Goal: Transaction & Acquisition: Purchase product/service

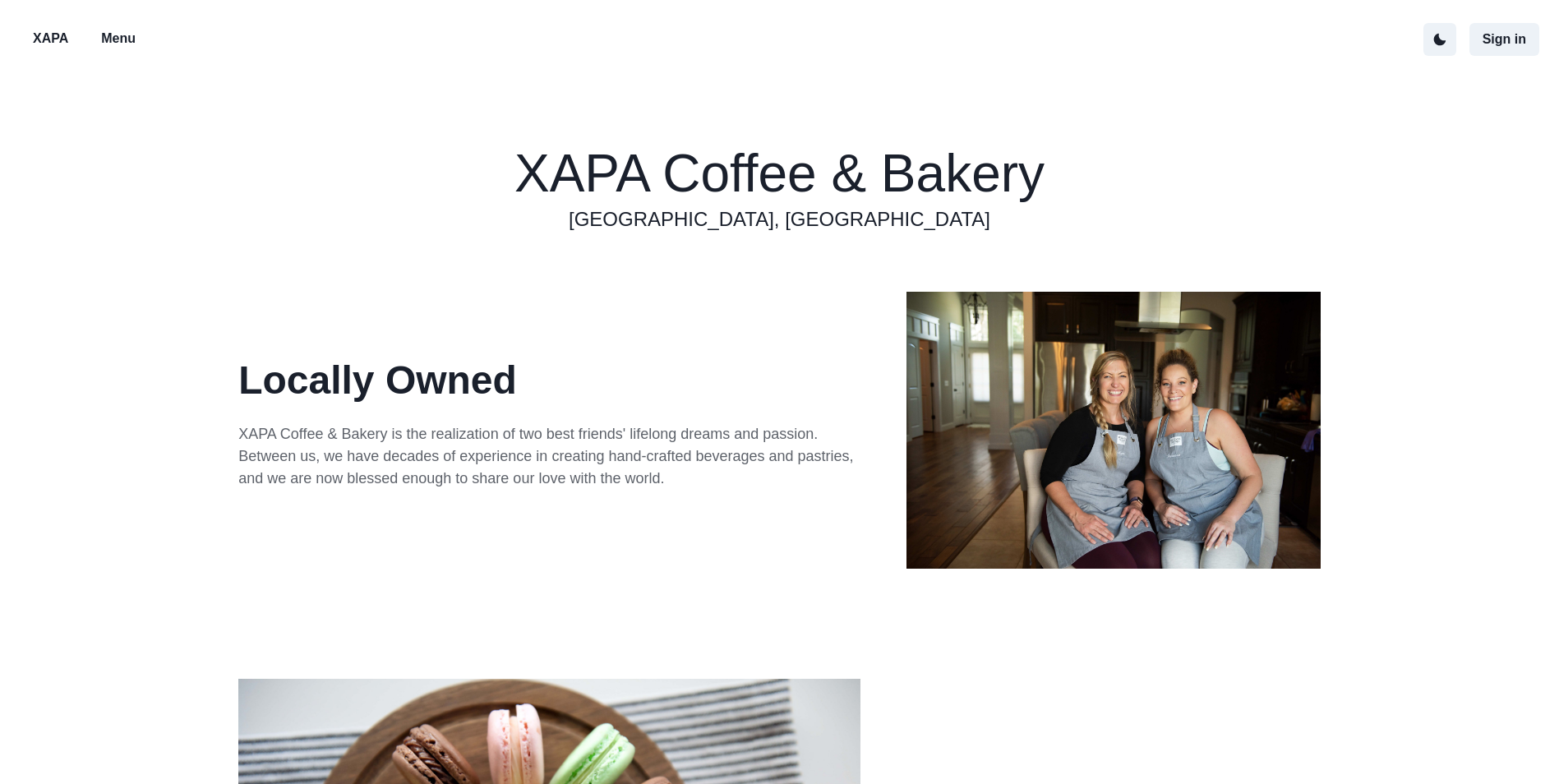
drag, startPoint x: 141, startPoint y: 45, endPoint x: 131, endPoint y: 37, distance: 12.8
click at [139, 44] on button "Menu" at bounding box center [117, 38] width 60 height 34
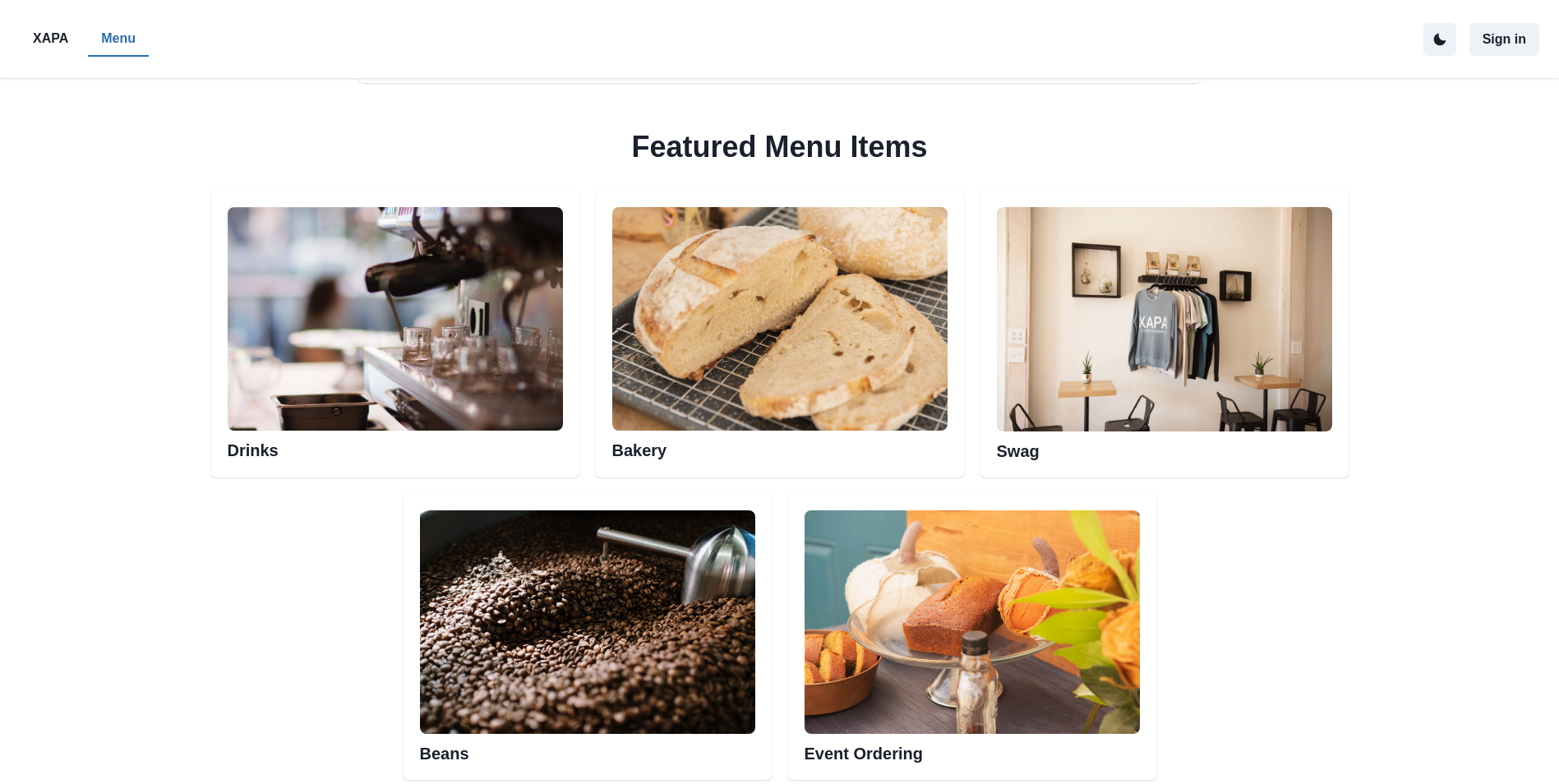
scroll to position [904, 0]
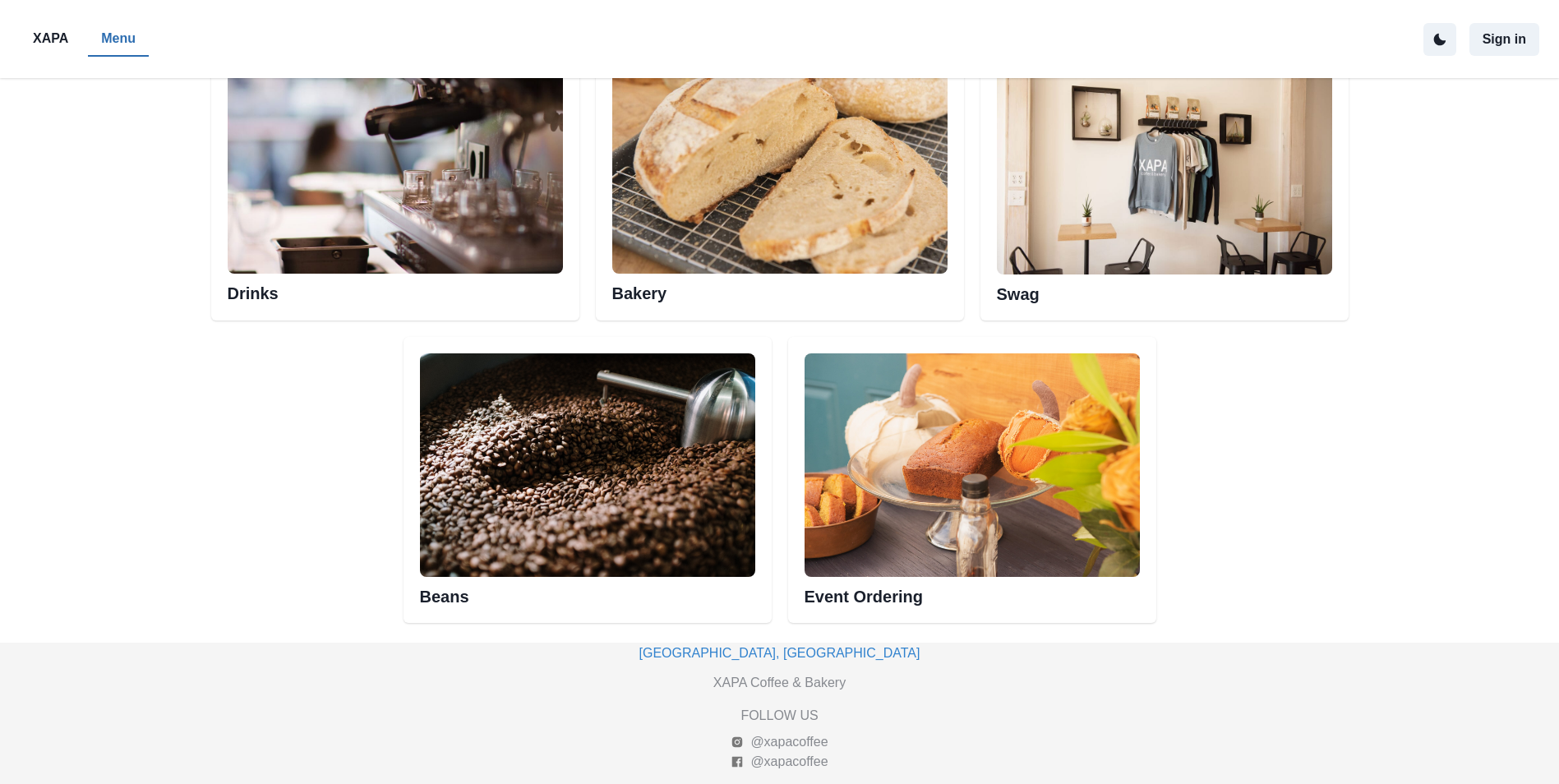
click at [689, 237] on img at bounding box center [779, 161] width 335 height 223
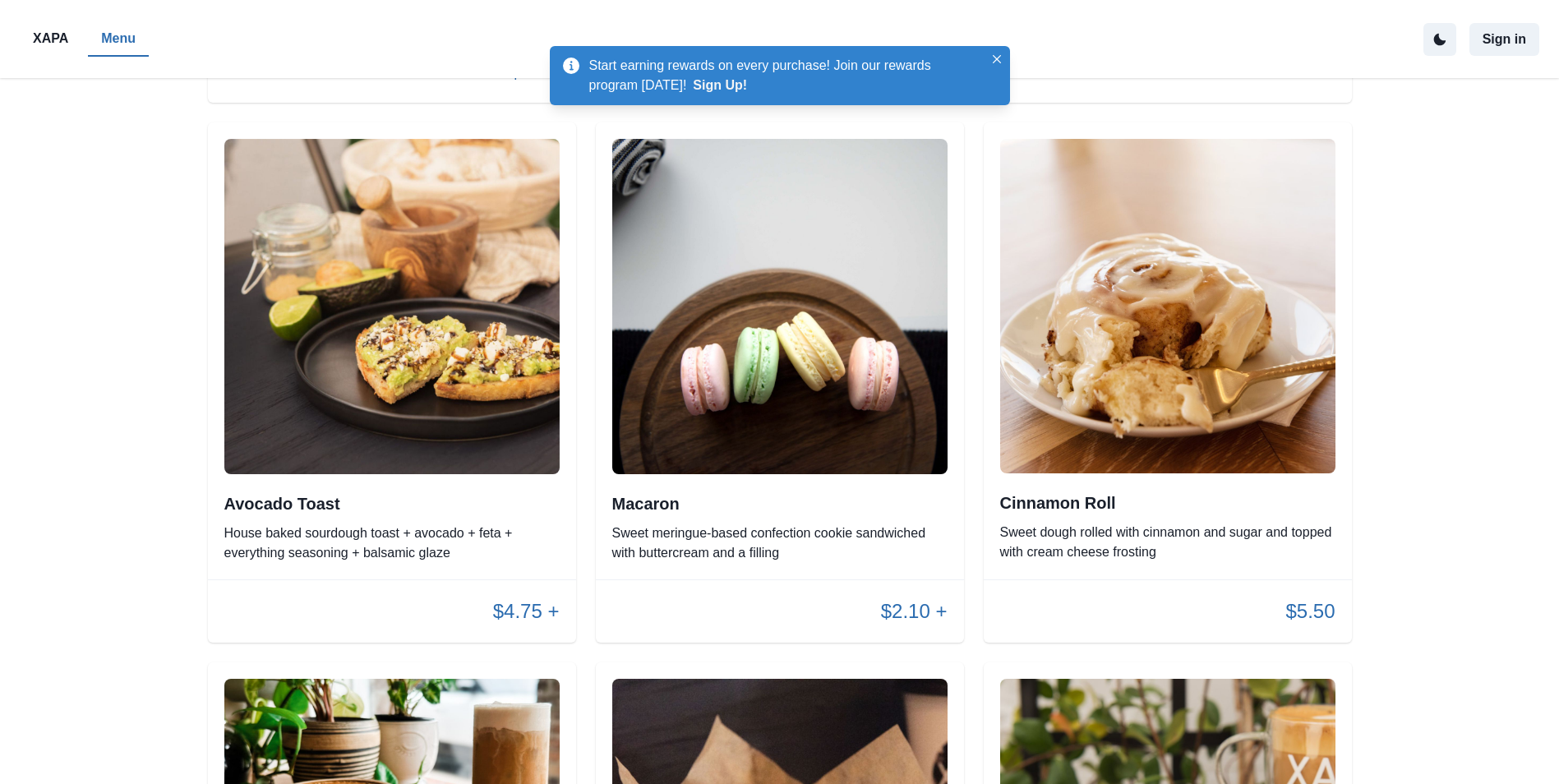
scroll to position [1532, 0]
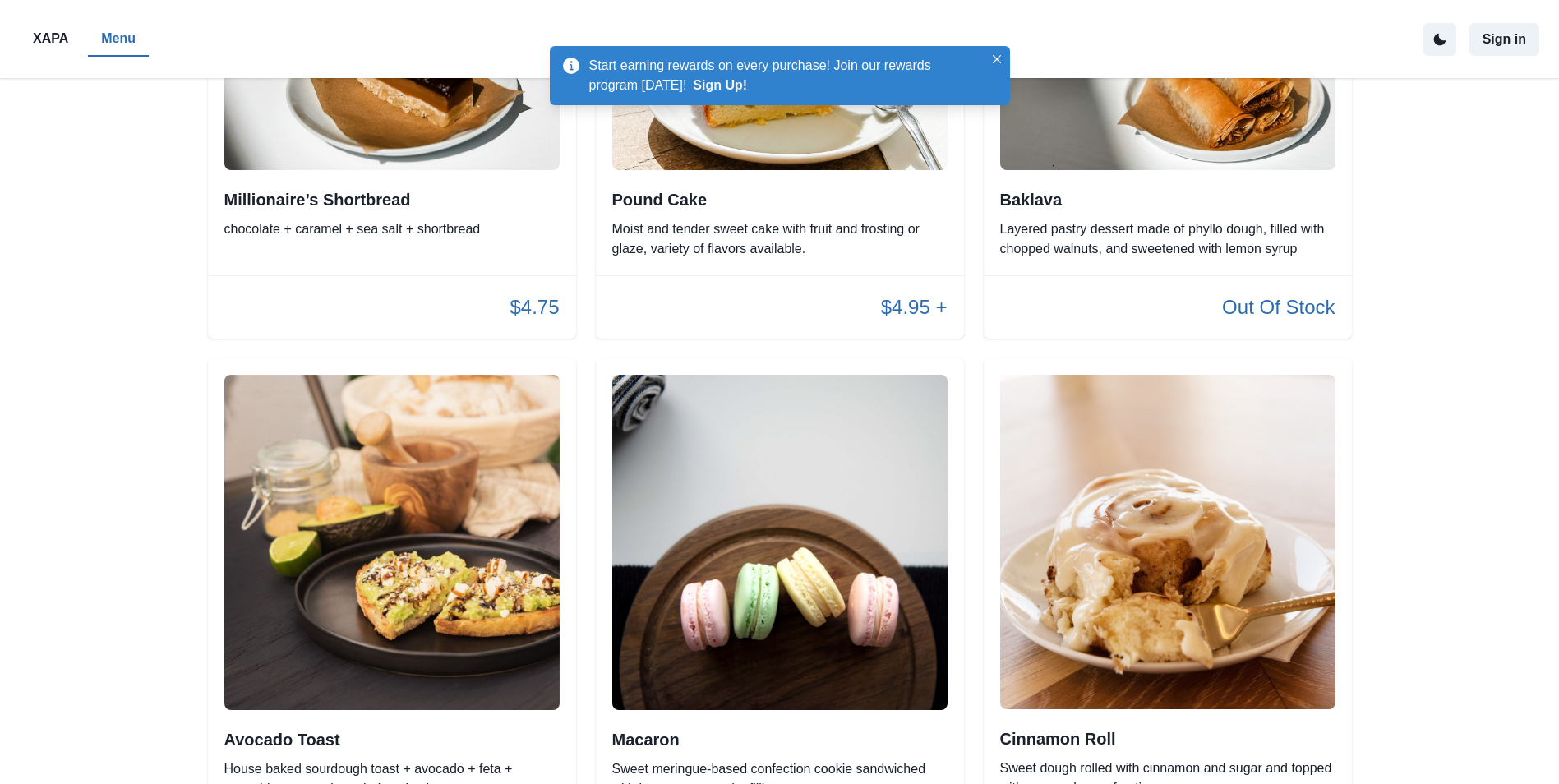
click at [1086, 527] on img at bounding box center [1167, 542] width 335 height 335
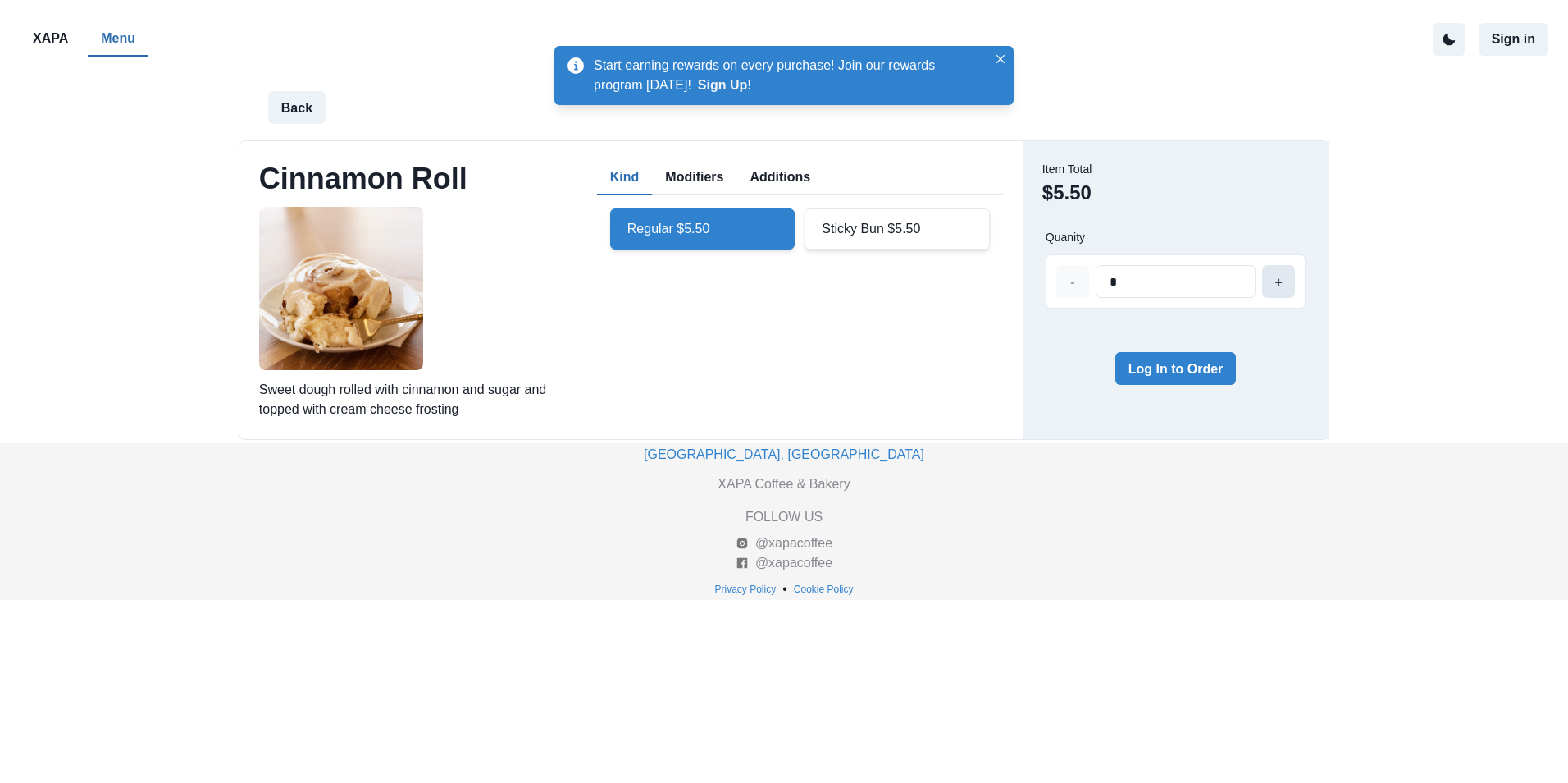
type input "*"
click at [1285, 284] on button "+" at bounding box center [1279, 281] width 33 height 33
click at [1188, 366] on button "Log In to Order" at bounding box center [1176, 369] width 121 height 33
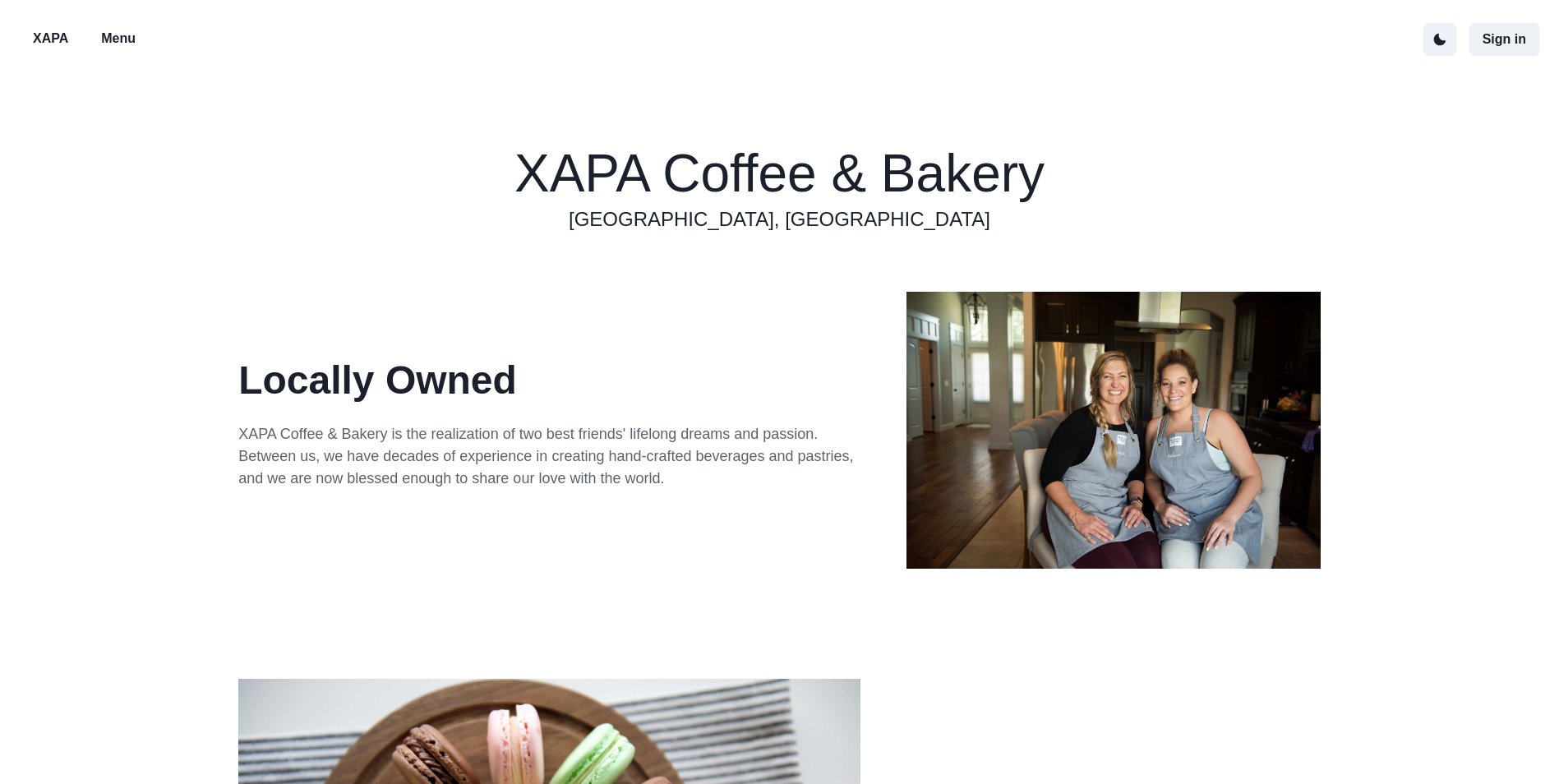
click at [137, 37] on button "Menu" at bounding box center [117, 38] width 60 height 34
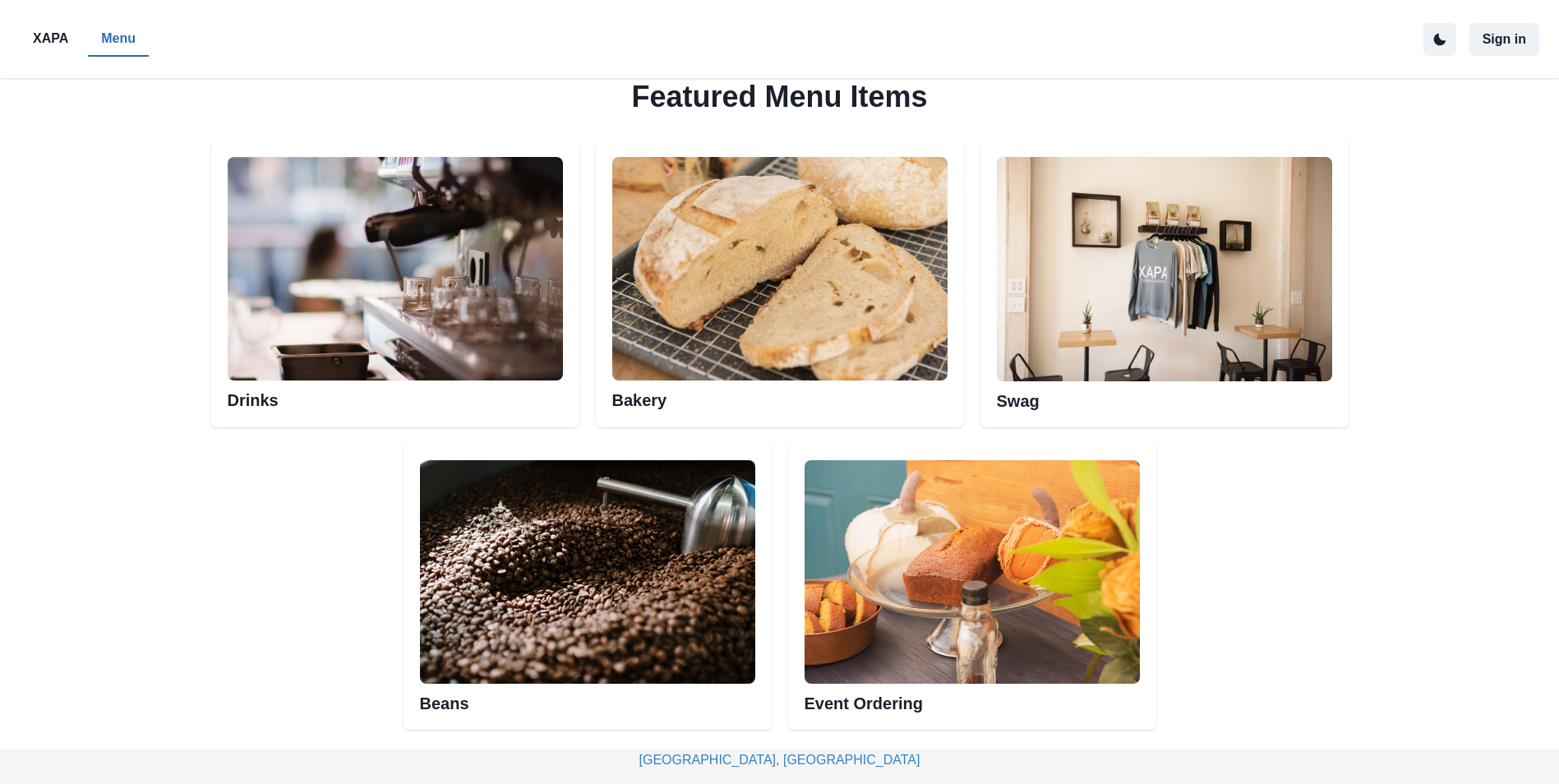
scroll to position [904, 0]
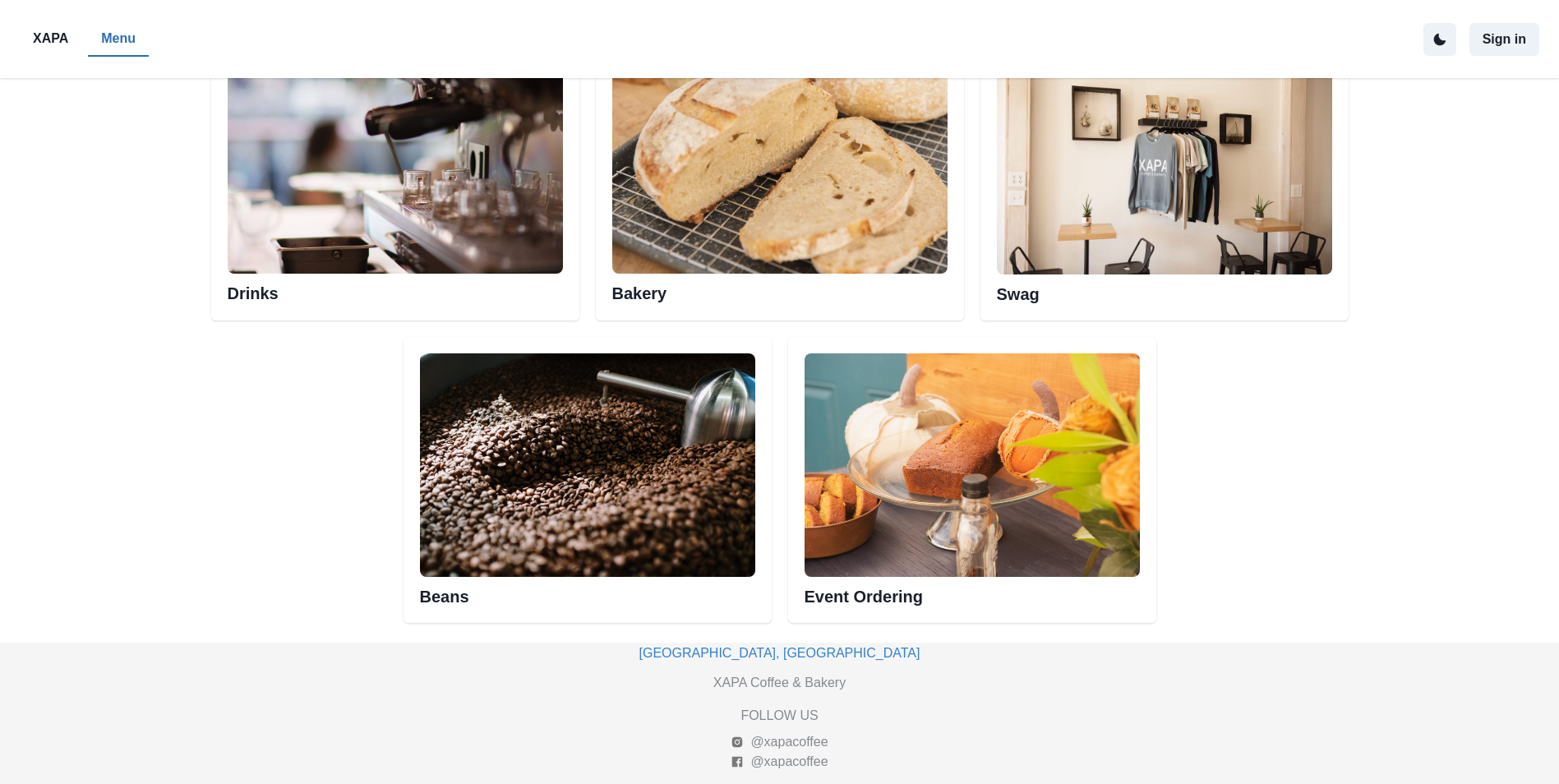
click at [685, 256] on img at bounding box center [779, 161] width 335 height 223
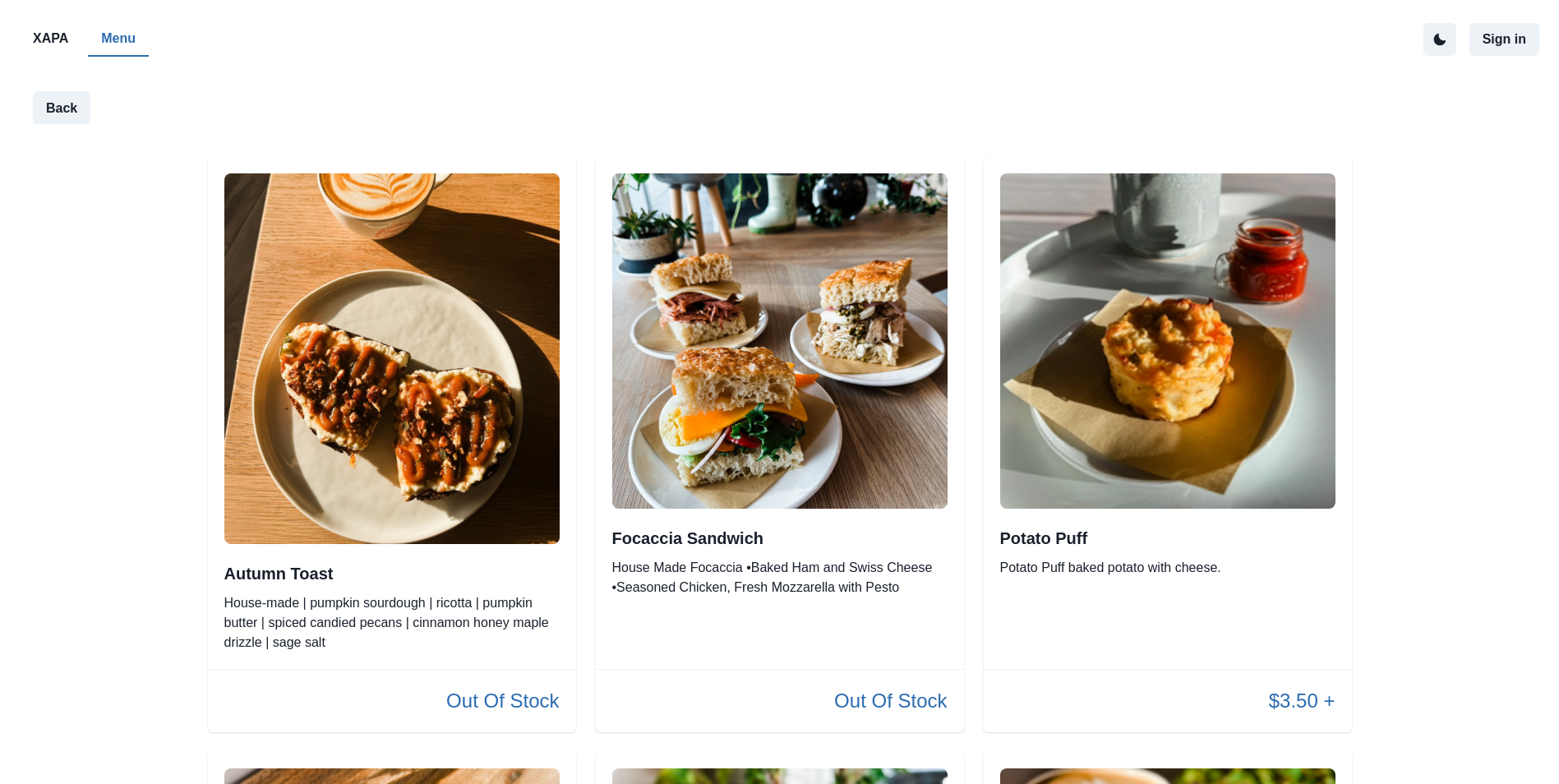
click at [1067, 334] on img at bounding box center [1167, 340] width 335 height 335
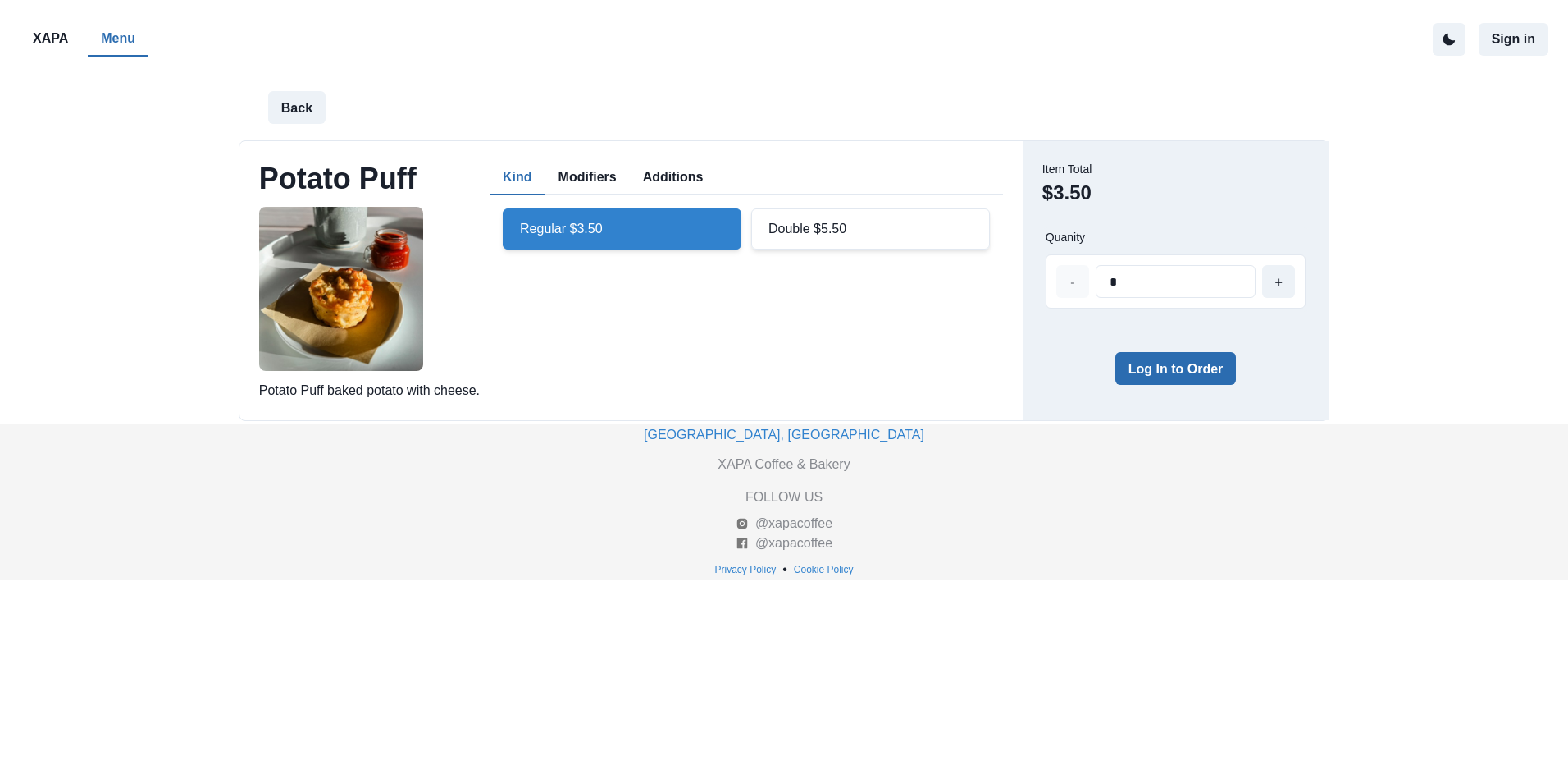
click at [1185, 363] on button "Log In to Order" at bounding box center [1176, 369] width 121 height 33
